Goal: Navigation & Orientation: Understand site structure

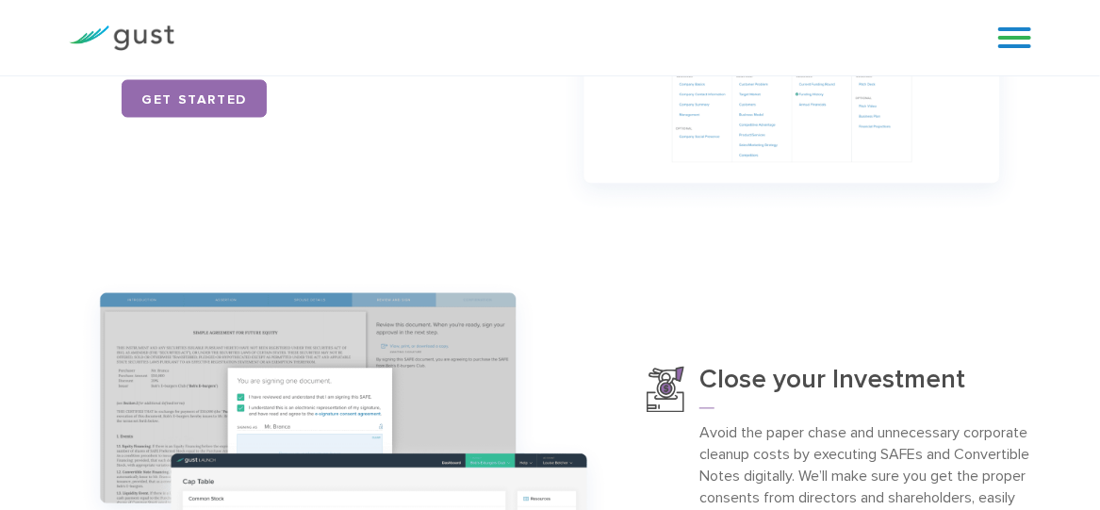
scroll to position [1317, 0]
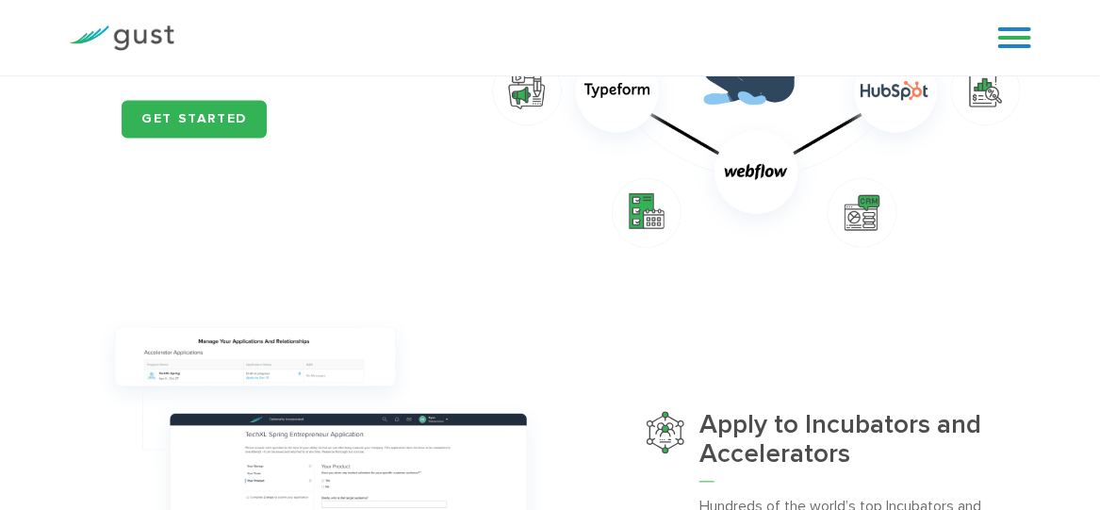
scroll to position [1413, 0]
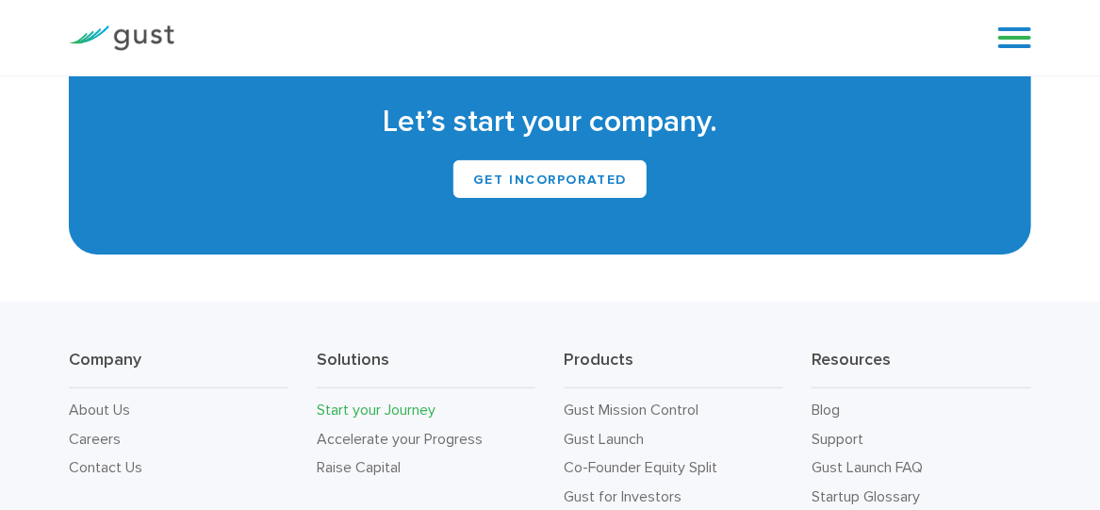
scroll to position [3085, 0]
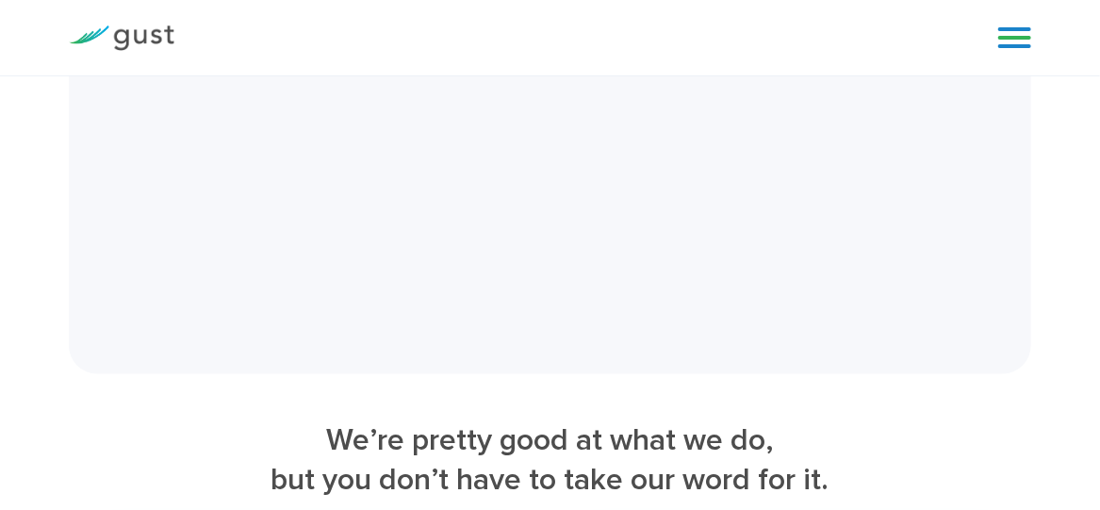
scroll to position [4149, 0]
